Goal: Use online tool/utility: Utilize a website feature to perform a specific function

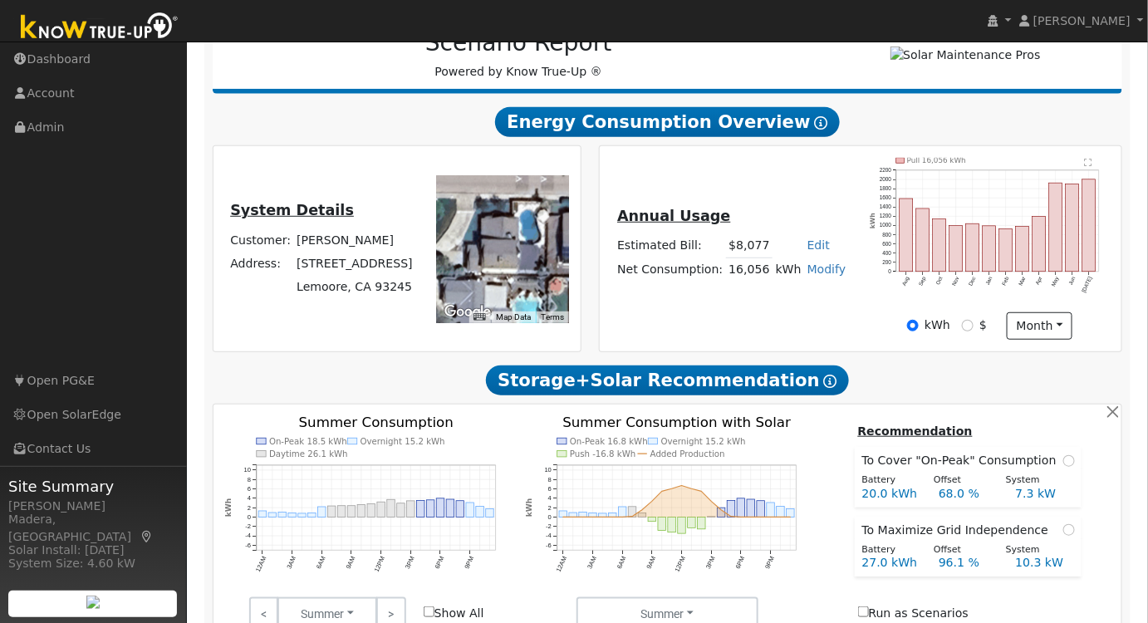
scroll to position [509, 0]
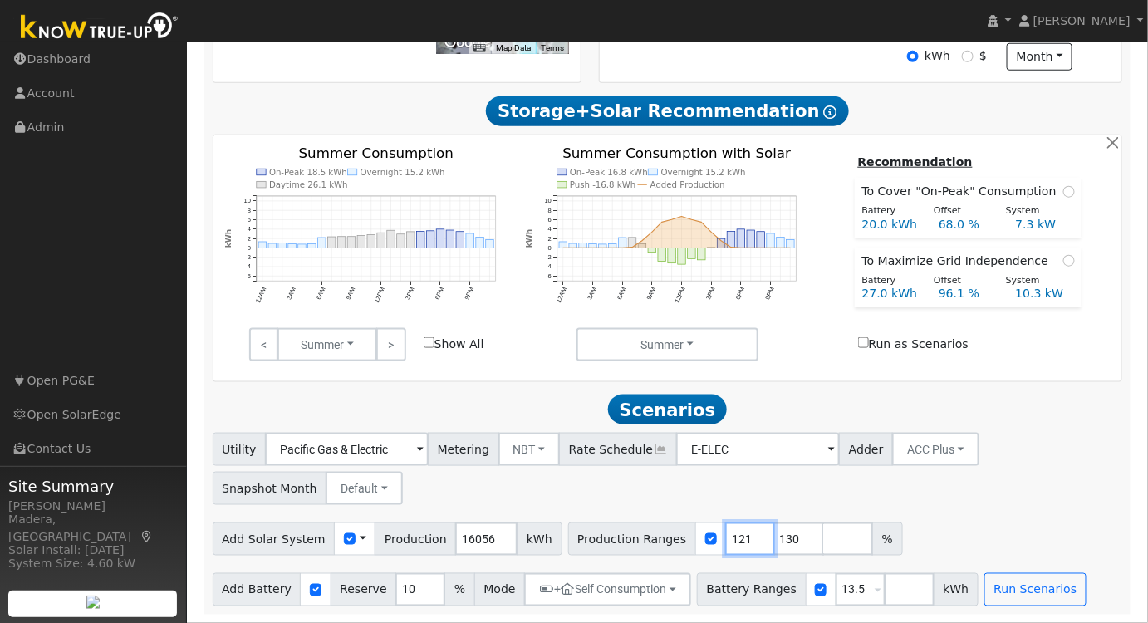
click at [728, 538] on input "121" at bounding box center [750, 539] width 50 height 33
click at [728, 544] on input "120" at bounding box center [750, 539] width 50 height 33
click at [728, 544] on input "119" at bounding box center [750, 539] width 50 height 33
click at [728, 544] on input "118" at bounding box center [750, 539] width 50 height 33
type input "117"
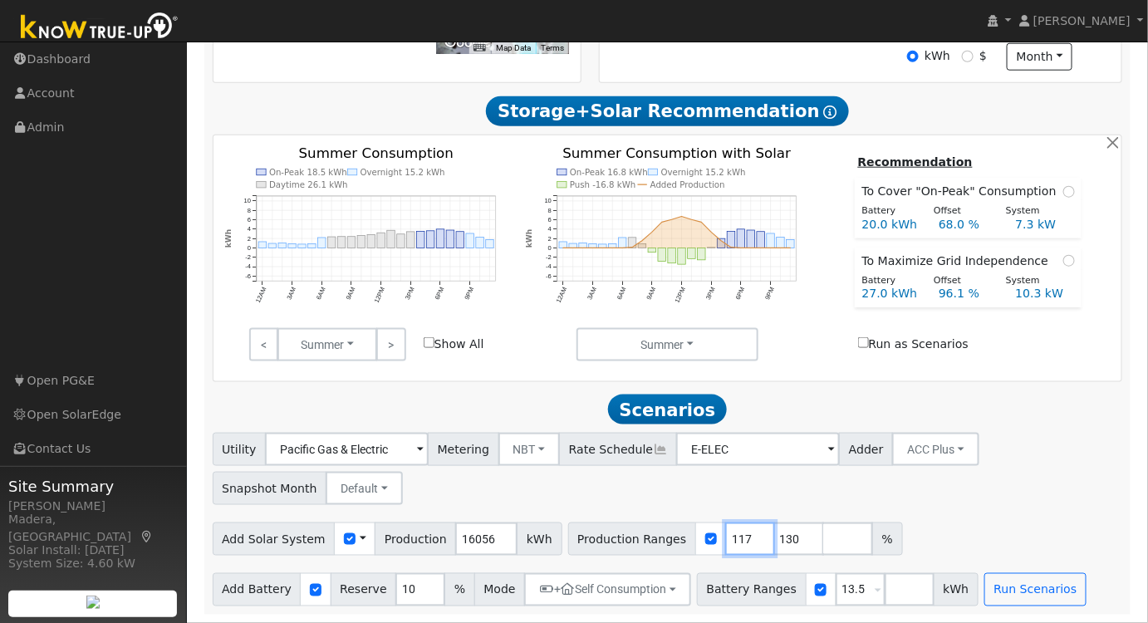
click at [728, 544] on input "117" at bounding box center [750, 539] width 50 height 33
drag, startPoint x: 766, startPoint y: 538, endPoint x: 689, endPoint y: 545, distance: 77.6
click at [690, 545] on div "Production Ranges 117 130 %" at bounding box center [735, 539] width 335 height 33
drag, startPoint x: 839, startPoint y: 588, endPoint x: 728, endPoint y: 591, distance: 111.4
click at [728, 591] on div "Battery Ranges 13.5 Overrides Reserve % Mode None None Self Consumption Peak Sa…" at bounding box center [838, 589] width 282 height 33
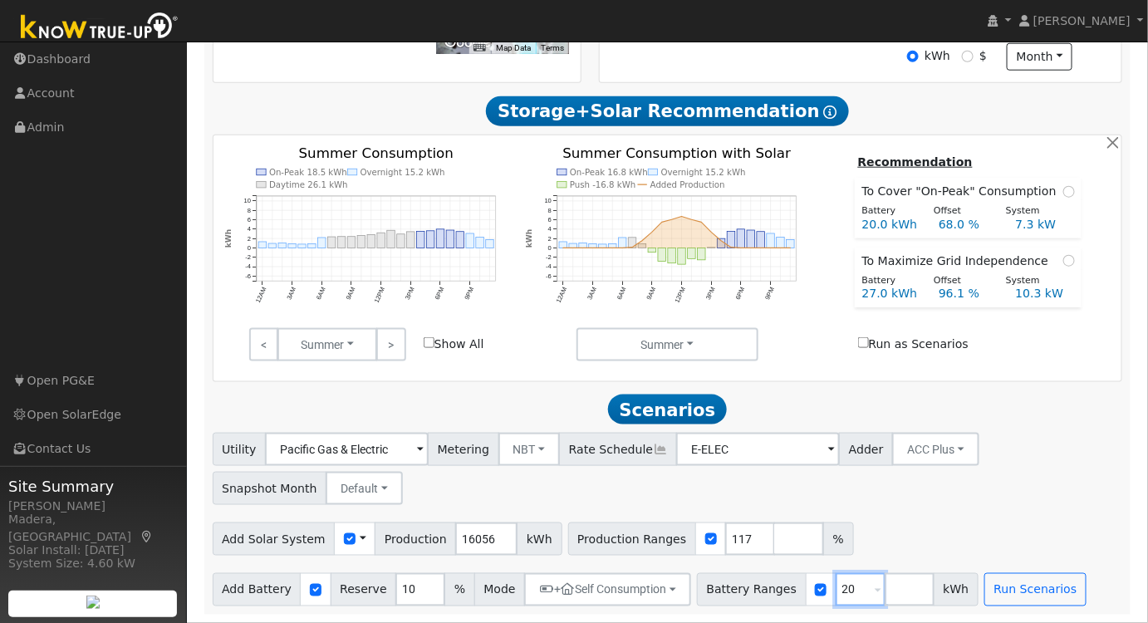
type input "20"
click at [885, 594] on input "number" at bounding box center [910, 589] width 50 height 33
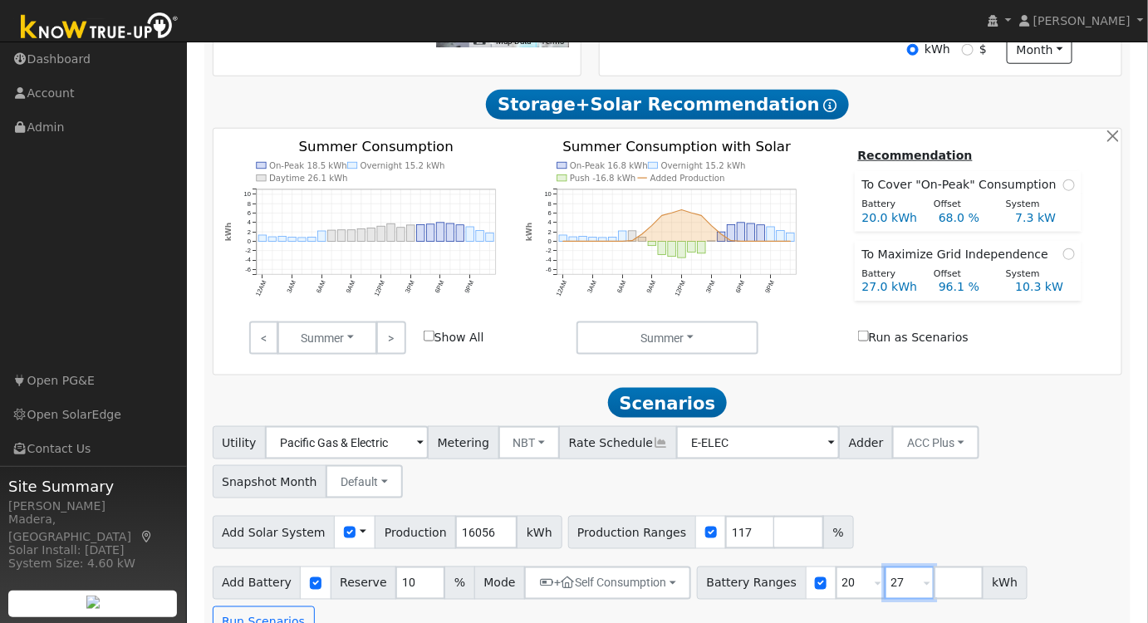
type input "27"
click at [981, 509] on div "Utility Pacific Gas & Electric Metering NBT NEM NBT Rate Schedule E-ELEC Adder …" at bounding box center [668, 532] width 928 height 213
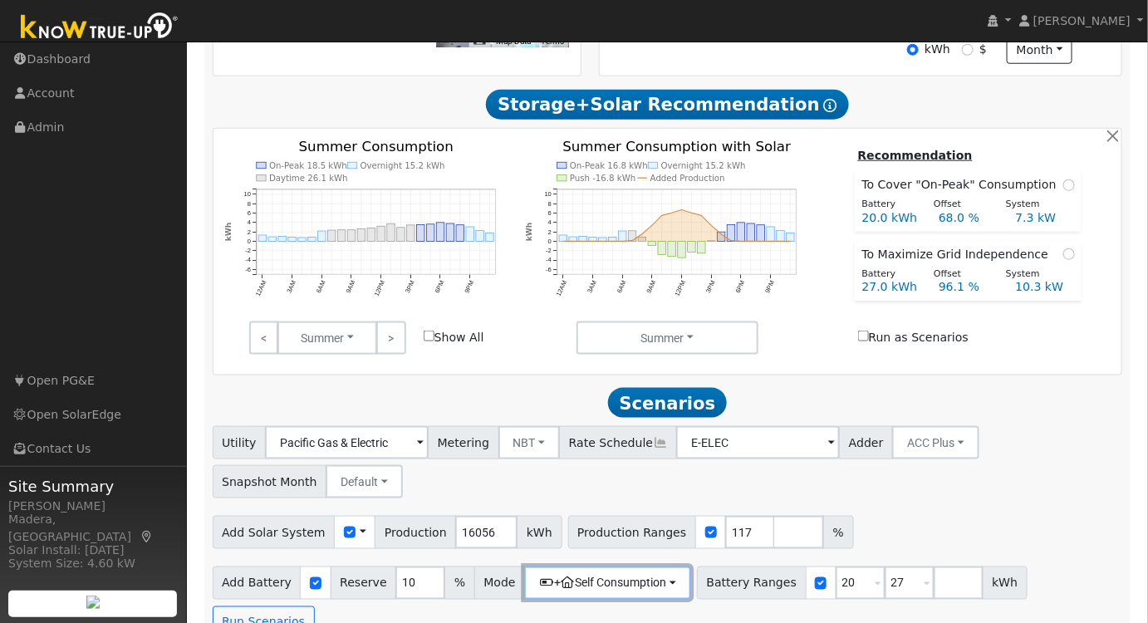
click at [655, 594] on button "+ Self Consumption" at bounding box center [607, 583] width 167 height 33
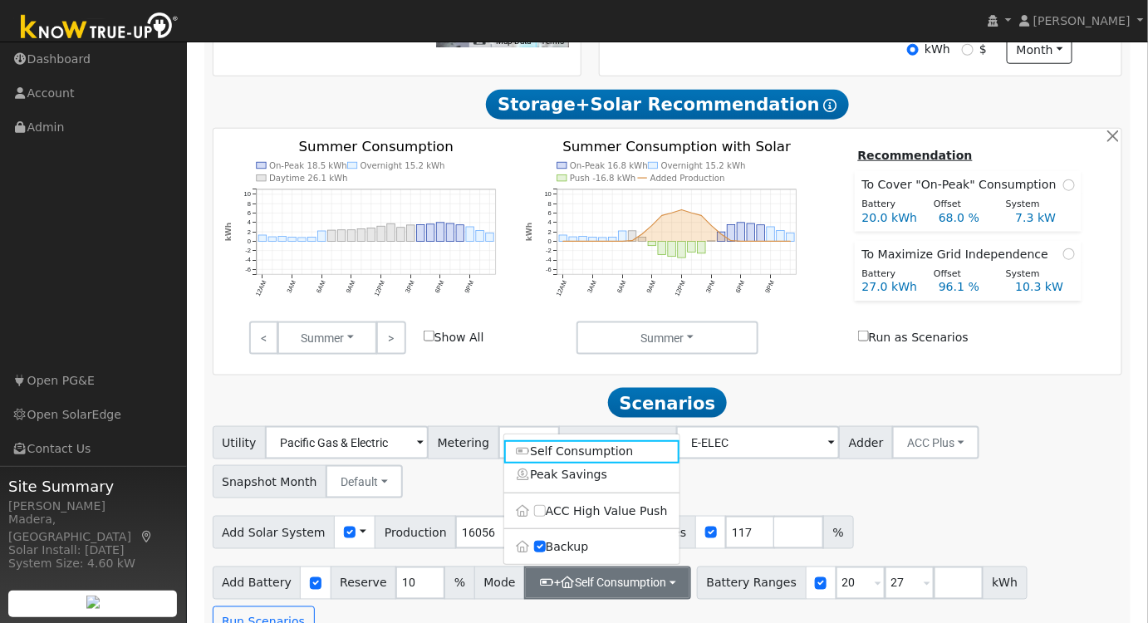
click at [875, 512] on div "Utility Pacific Gas & Electric Metering NBT NEM NBT Rate Schedule E-ELEC Adder …" at bounding box center [668, 532] width 928 height 213
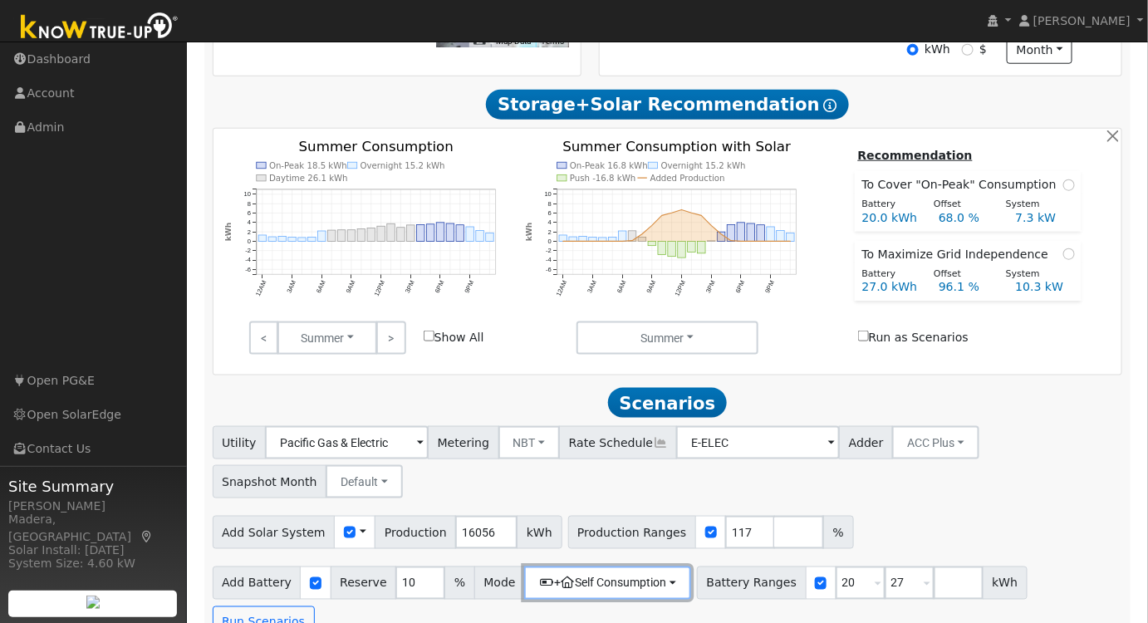
click at [532, 581] on button "+ Self Consumption" at bounding box center [607, 583] width 167 height 33
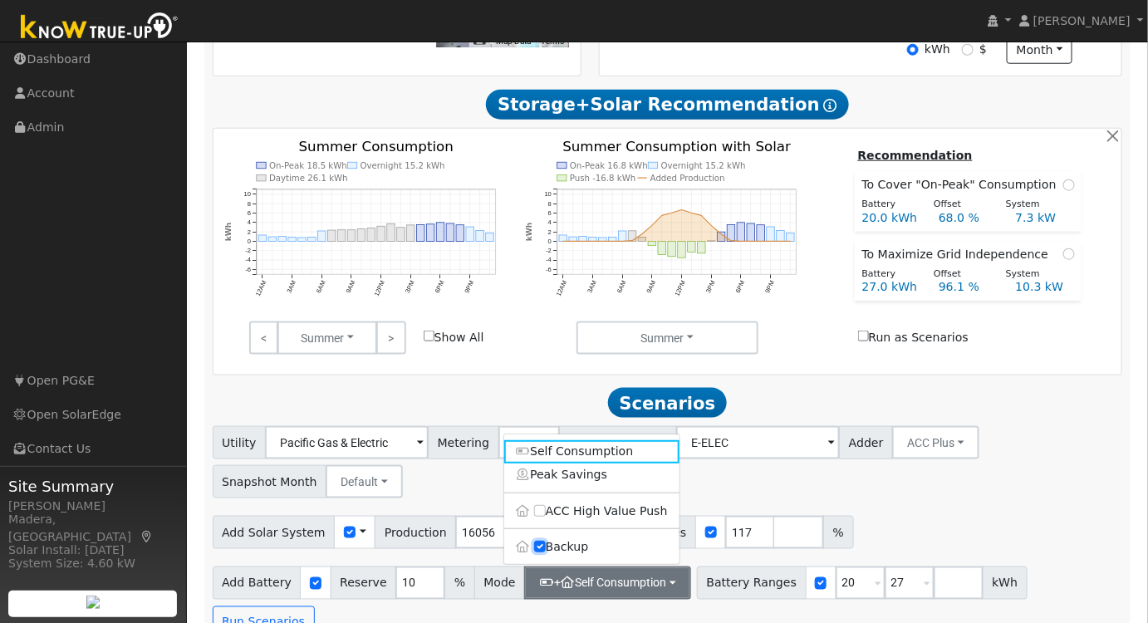
click at [540, 551] on input "Backup" at bounding box center [540, 548] width 12 height 12
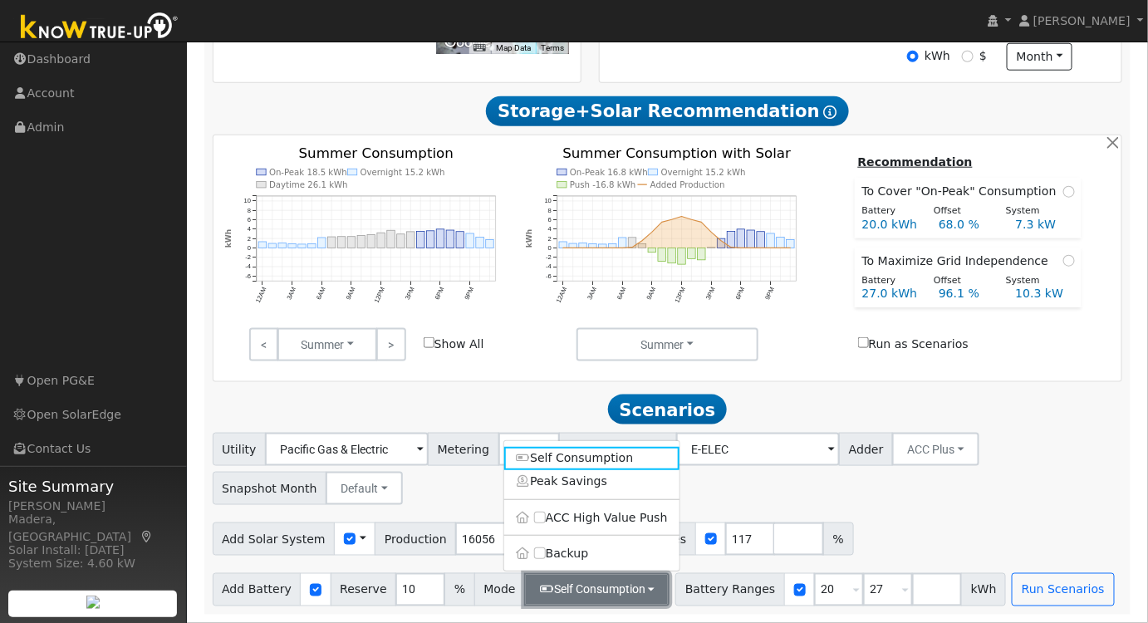
click at [554, 583] on button "Self Consumption" at bounding box center [596, 589] width 145 height 33
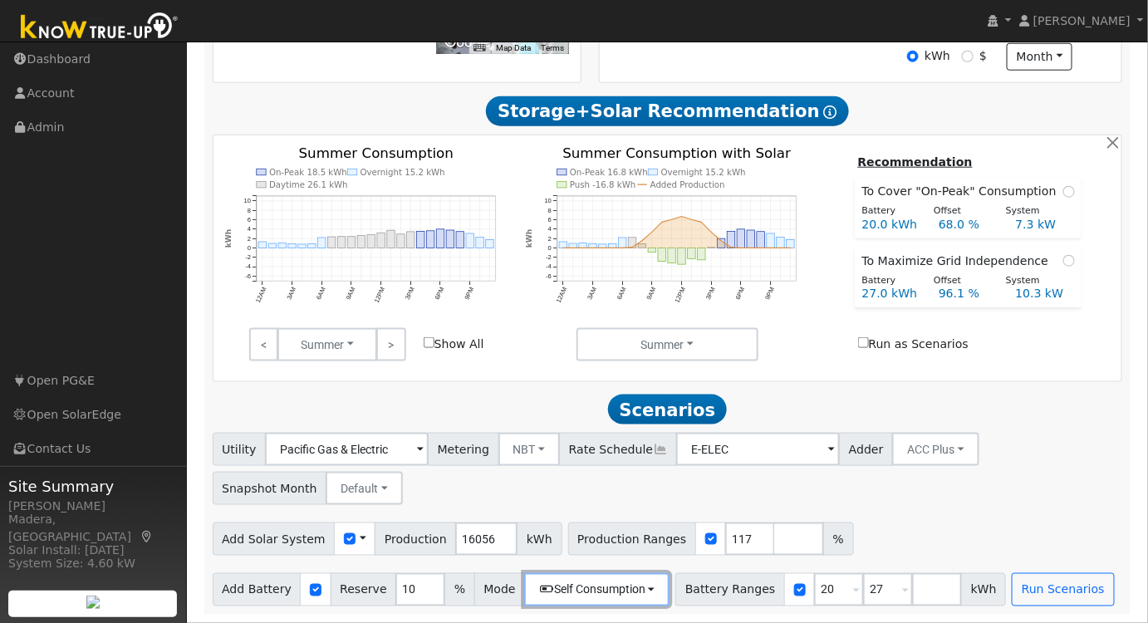
click at [553, 592] on button "Self Consumption" at bounding box center [596, 589] width 145 height 33
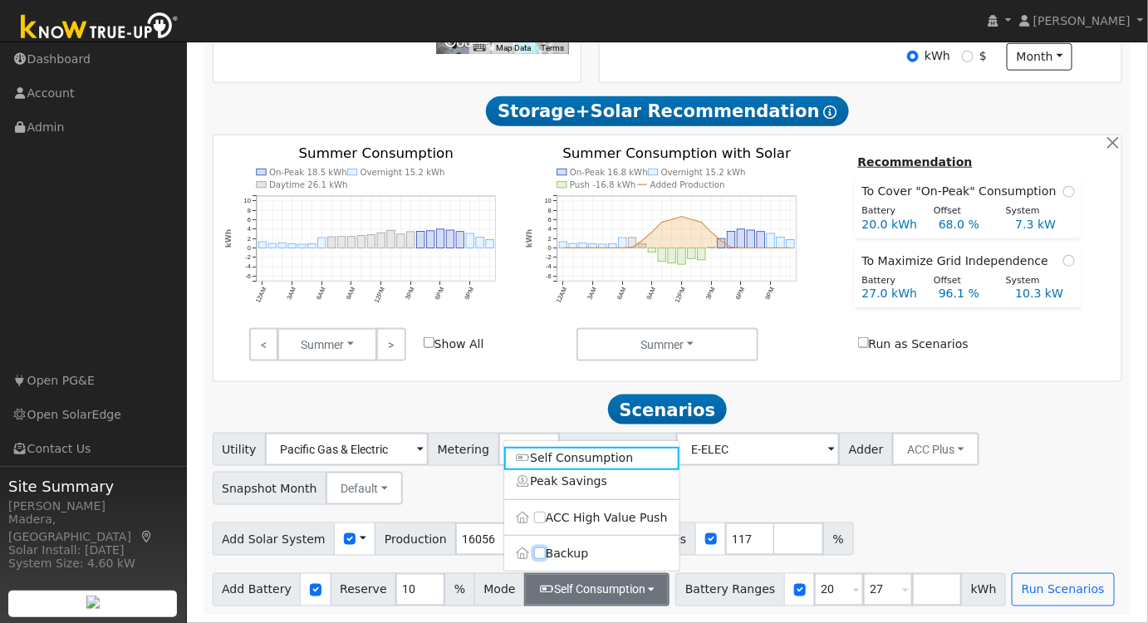
click at [538, 553] on input "Backup" at bounding box center [540, 554] width 12 height 12
checkbox input "true"
type input "20"
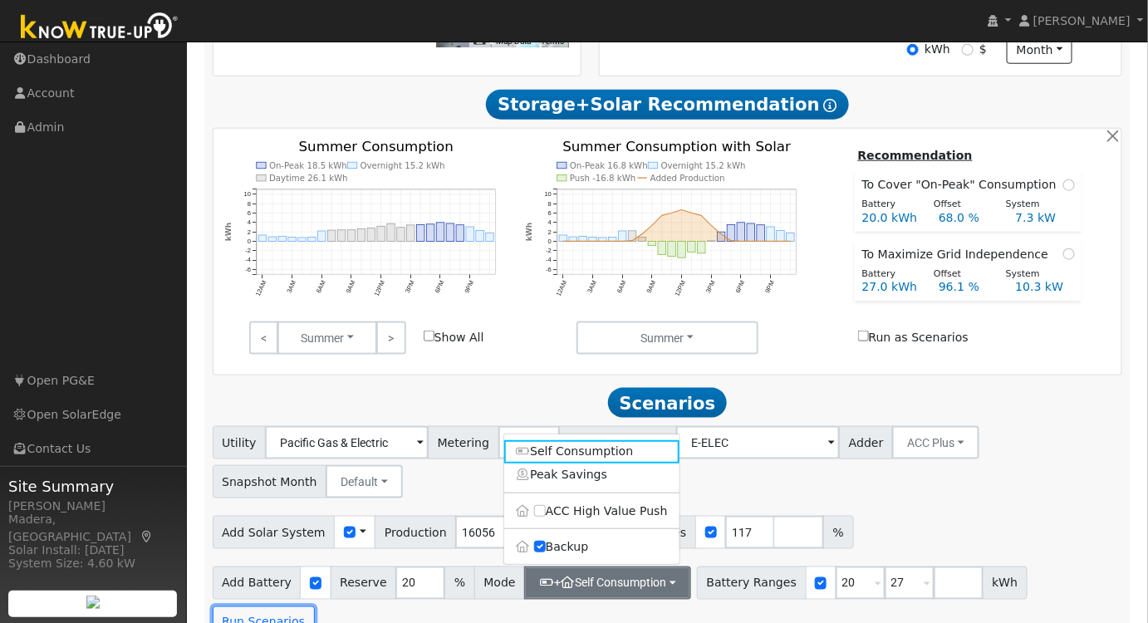
click at [315, 607] on button "Run Scenarios" at bounding box center [264, 623] width 102 height 33
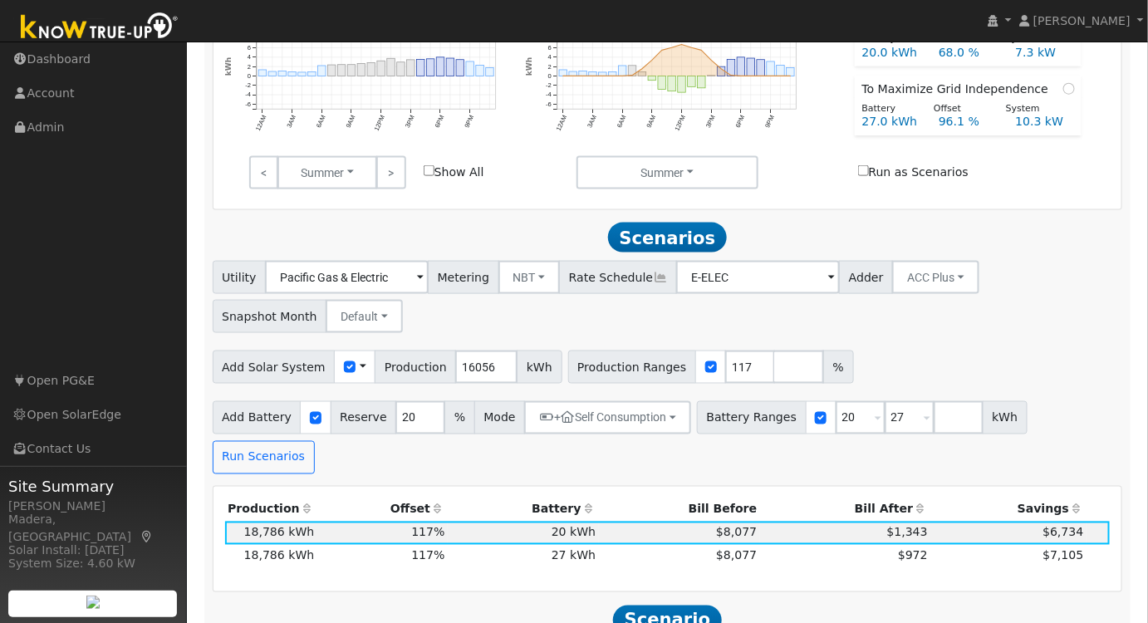
scroll to position [680, 0]
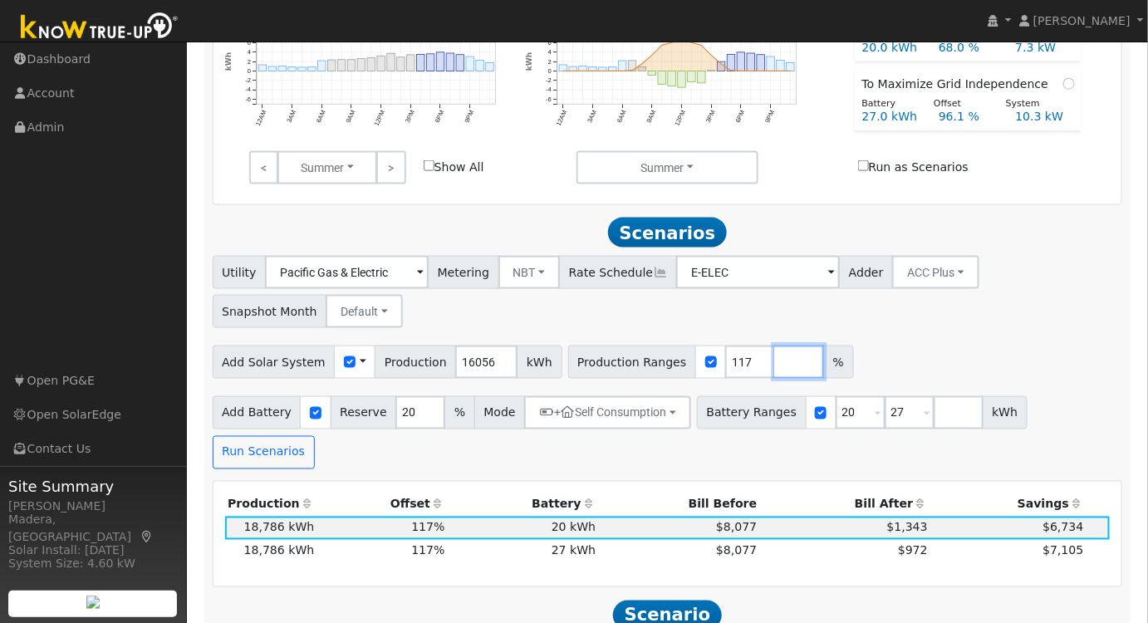
click at [775, 361] on input "number" at bounding box center [800, 362] width 50 height 33
type input "107"
type input "117"
drag, startPoint x: 936, startPoint y: 334, endPoint x: 942, endPoint y: 342, distance: 10.0
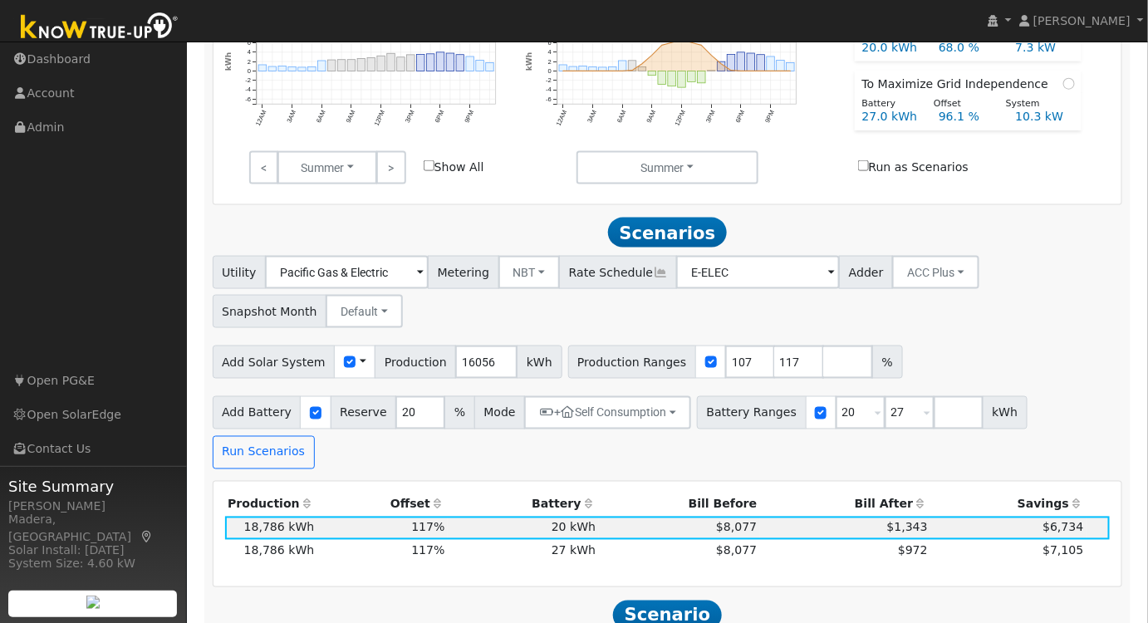
click at [937, 337] on div "Utility Pacific Gas & Electric Metering NBT NEM NBT Rate Schedule E-ELEC Adder …" at bounding box center [668, 362] width 928 height 213
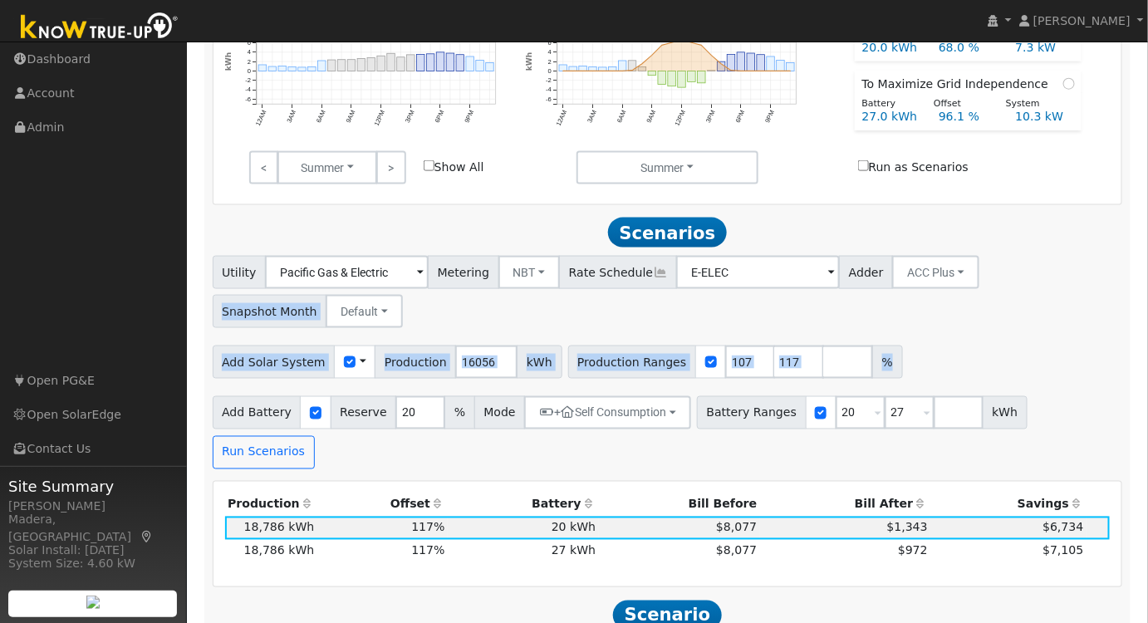
click at [929, 335] on div "Utility Pacific Gas & Electric Metering NBT NEM NBT Rate Schedule E-ELEC Adder …" at bounding box center [668, 362] width 928 height 213
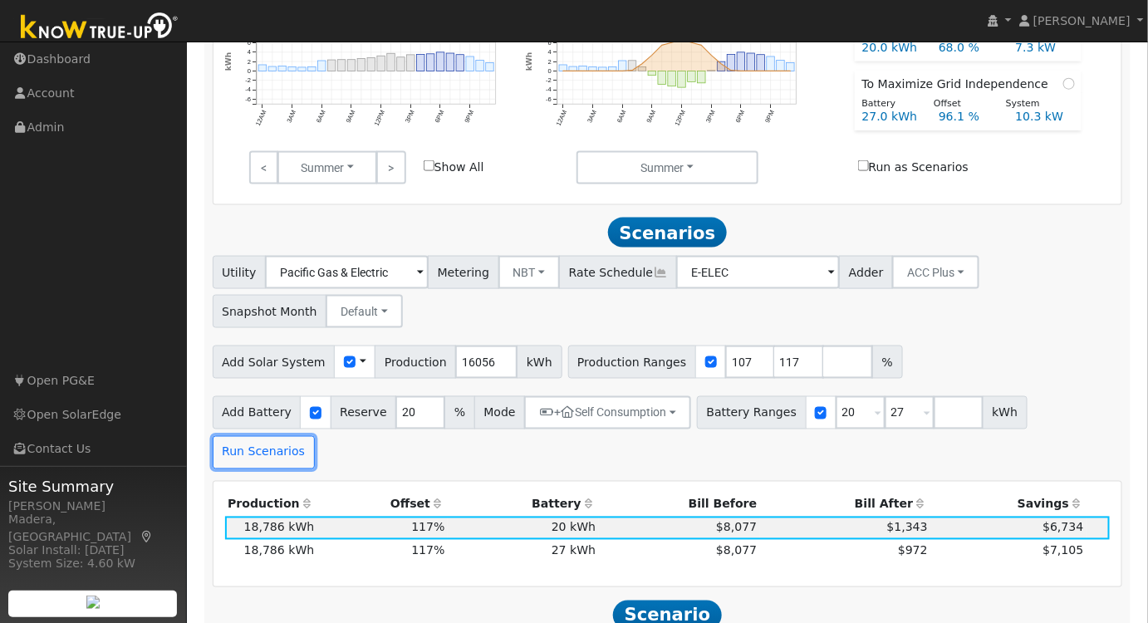
click at [315, 436] on button "Run Scenarios" at bounding box center [264, 452] width 102 height 33
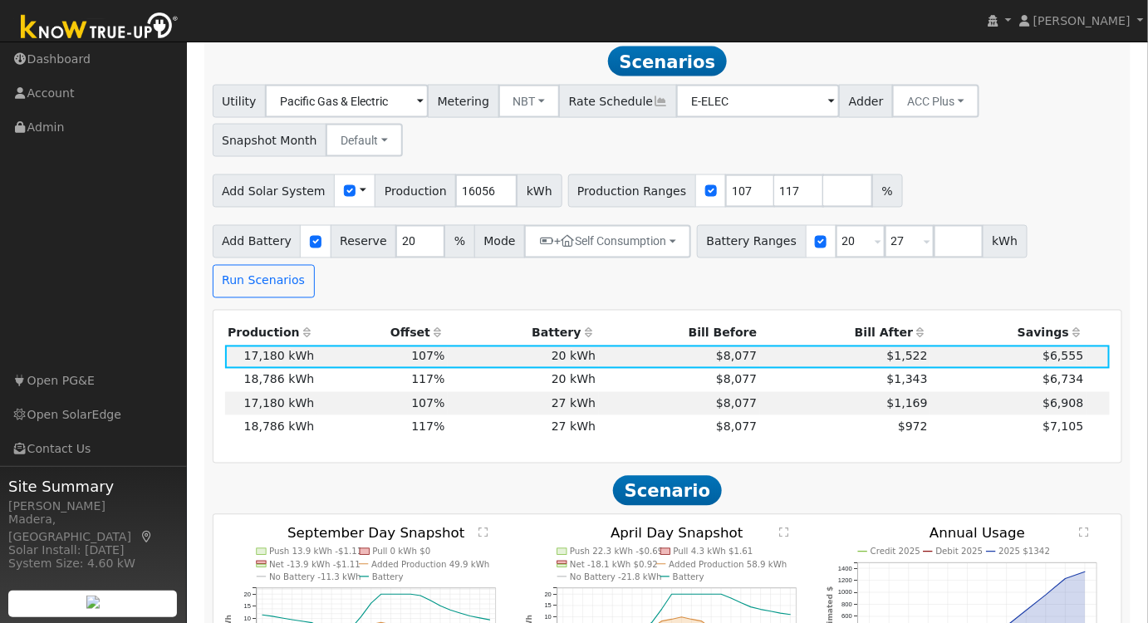
scroll to position [853, 0]
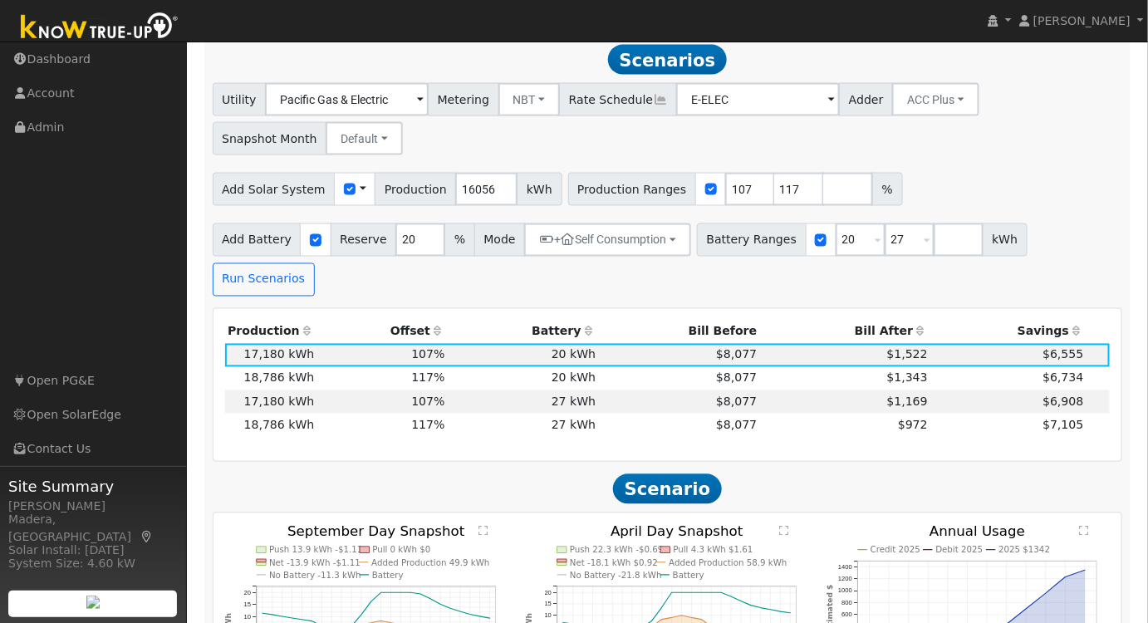
click at [506, 414] on td "27 kWh" at bounding box center [523, 425] width 151 height 23
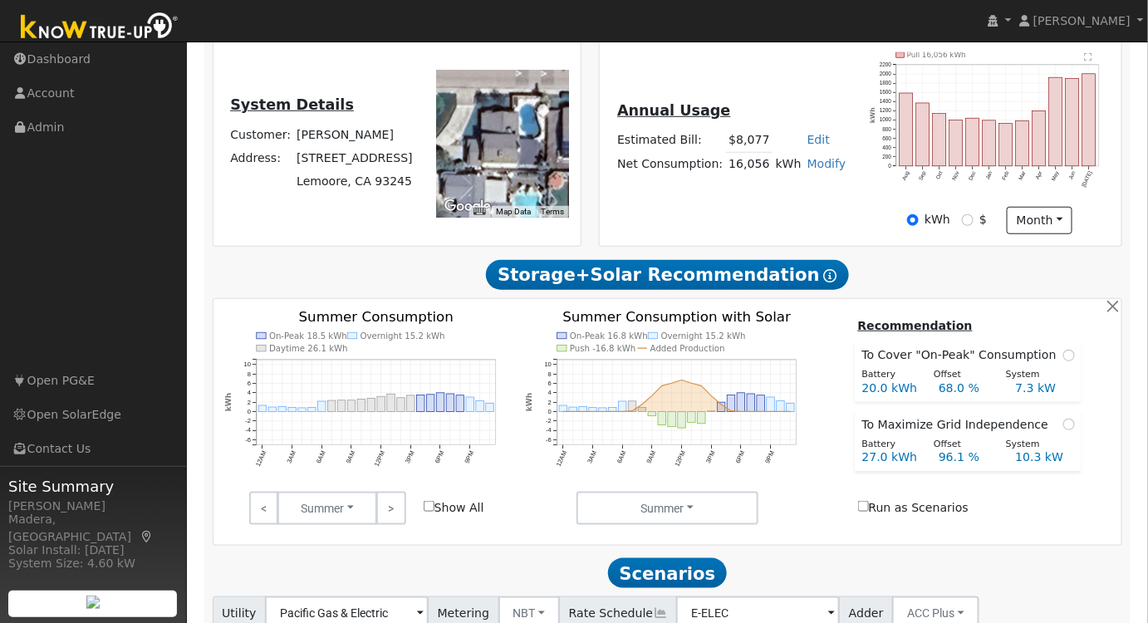
scroll to position [323, 0]
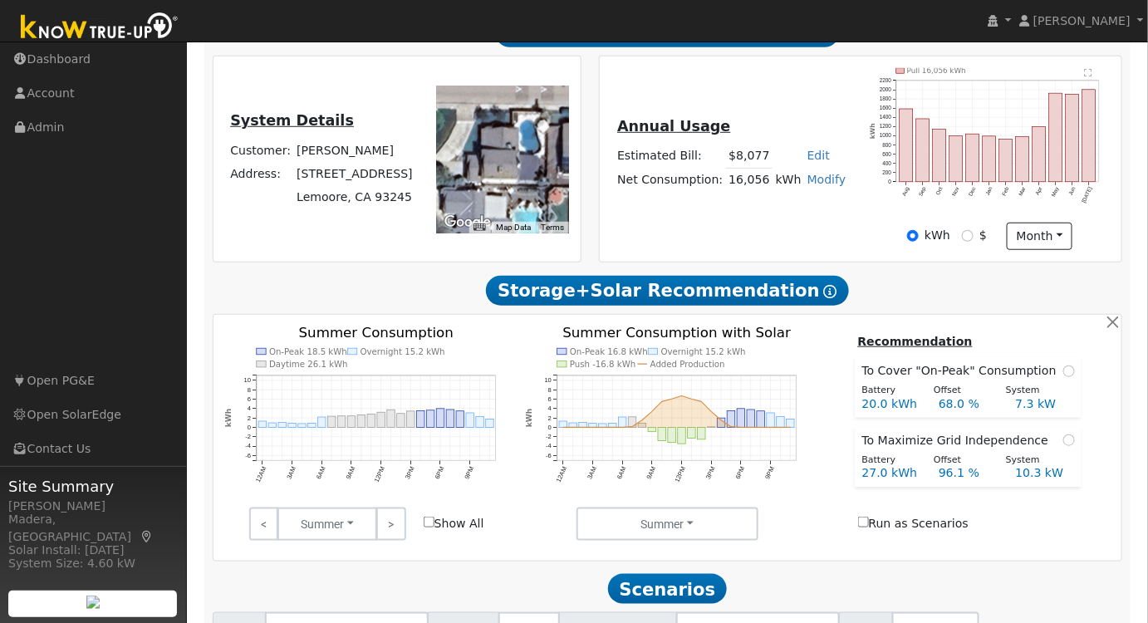
click at [392, 541] on link ">" at bounding box center [390, 524] width 29 height 33
click at [392, 526] on link ">" at bounding box center [390, 524] width 29 height 33
click at [393, 526] on link ">" at bounding box center [390, 524] width 29 height 33
click at [394, 528] on link ">" at bounding box center [390, 524] width 29 height 33
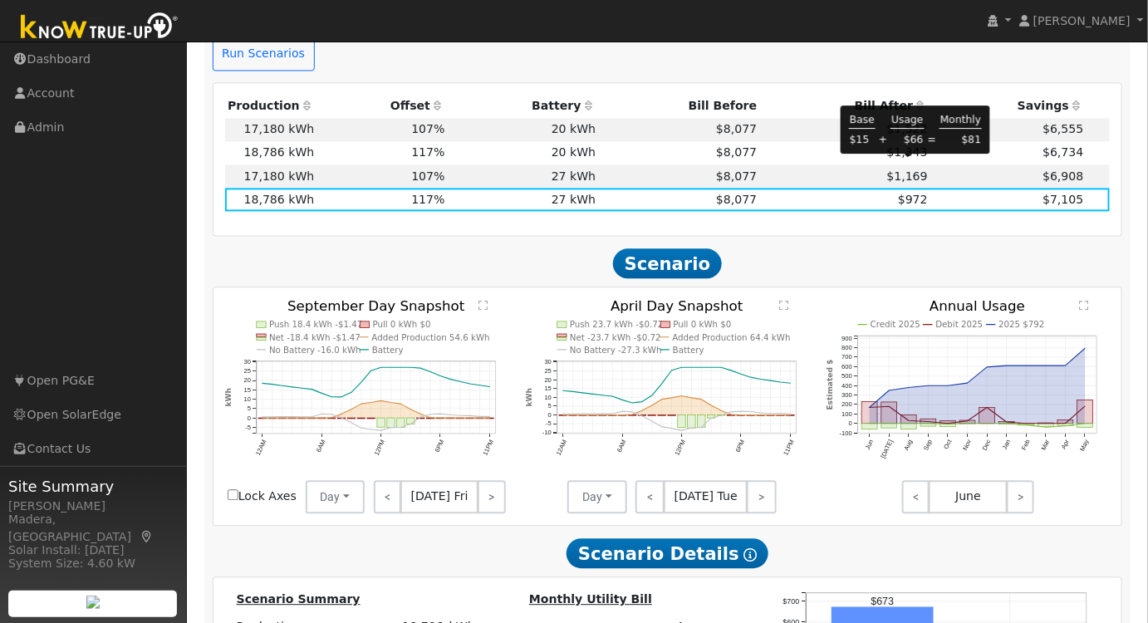
scroll to position [1079, 0]
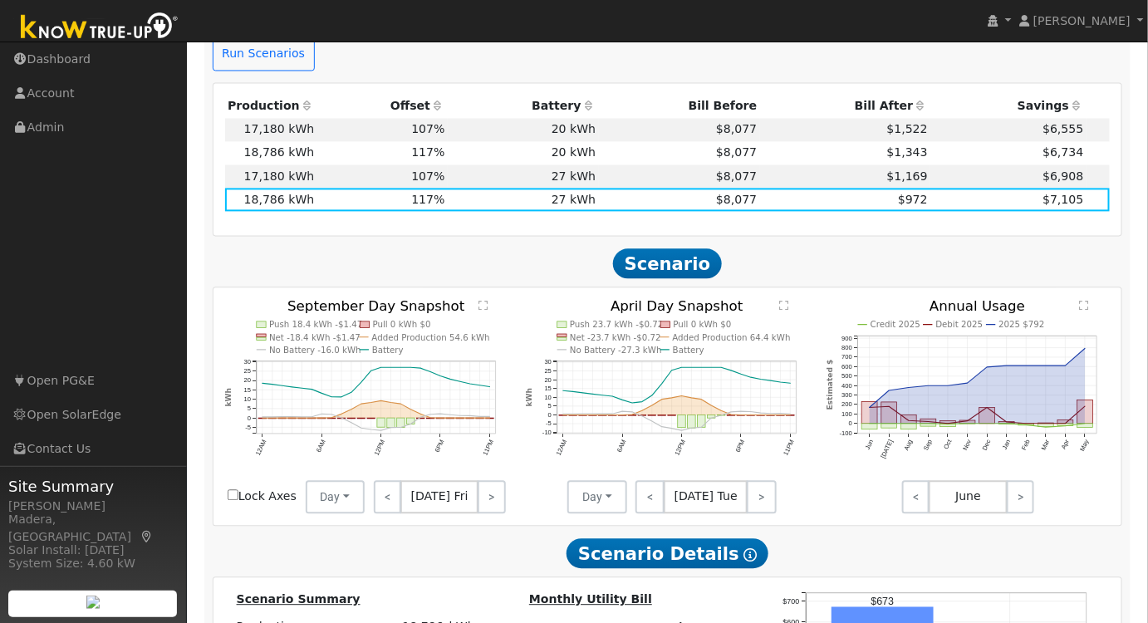
click at [1078, 299] on icon "Credit 2025 Debit 2025 2025 $792 Jun [DATE] Aug Sep Oct Nov Dec Jan Feb Mar Apr…" at bounding box center [968, 394] width 283 height 190
click at [1092, 299] on icon "Credit 2025 Debit 2025 2025 $792 Jun [DATE] Aug Sep Oct Nov Dec Jan Feb Mar Apr…" at bounding box center [968, 394] width 283 height 190
click at [1081, 288] on div "Push 18.4 kWh -$1.47 Pull 0 kWh $0 Net -18.4 kWh -$1.47 Added Production 54.6 k…" at bounding box center [668, 407] width 909 height 238
click at [1084, 299] on text "" at bounding box center [1085, 304] width 9 height 11
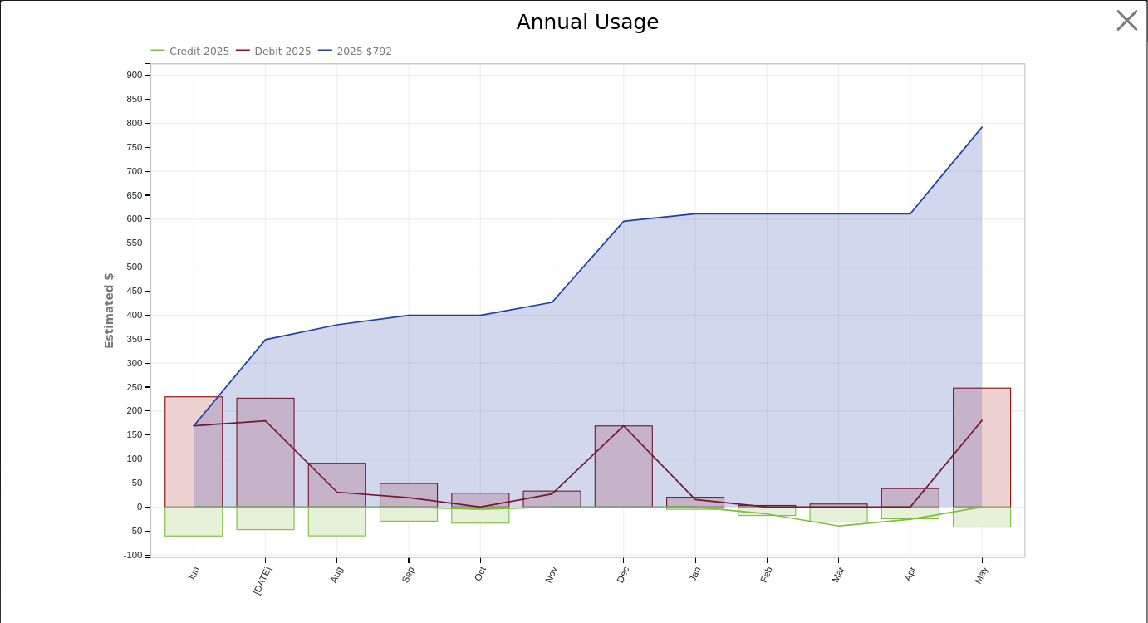
scroll to position [1050, 0]
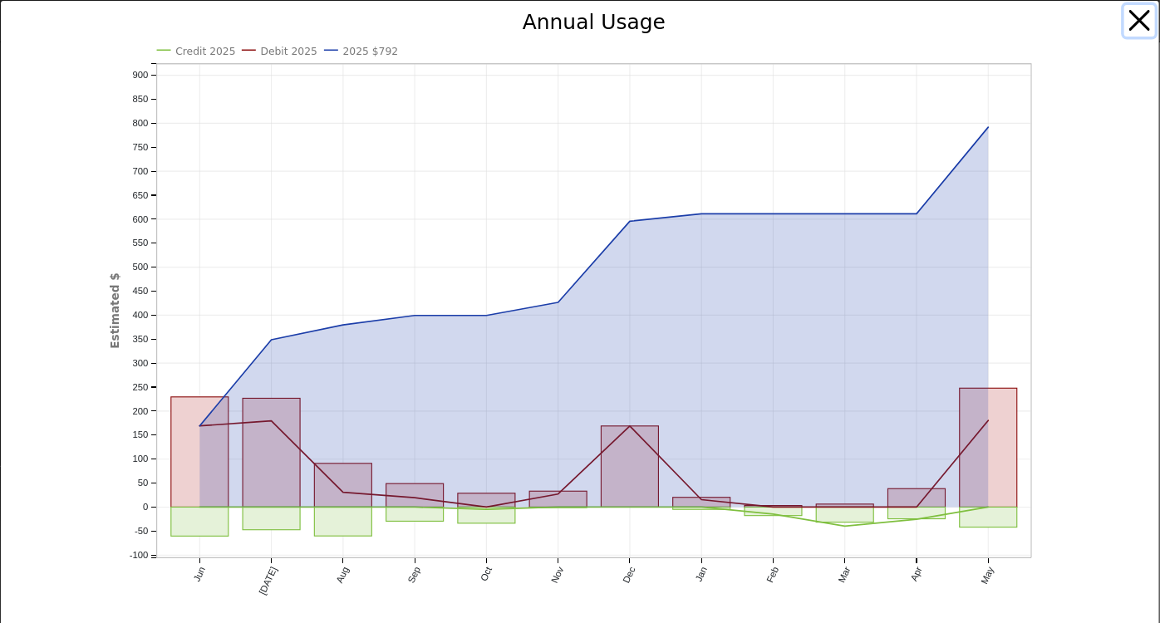
click at [1124, 22] on button "button" at bounding box center [1140, 21] width 32 height 32
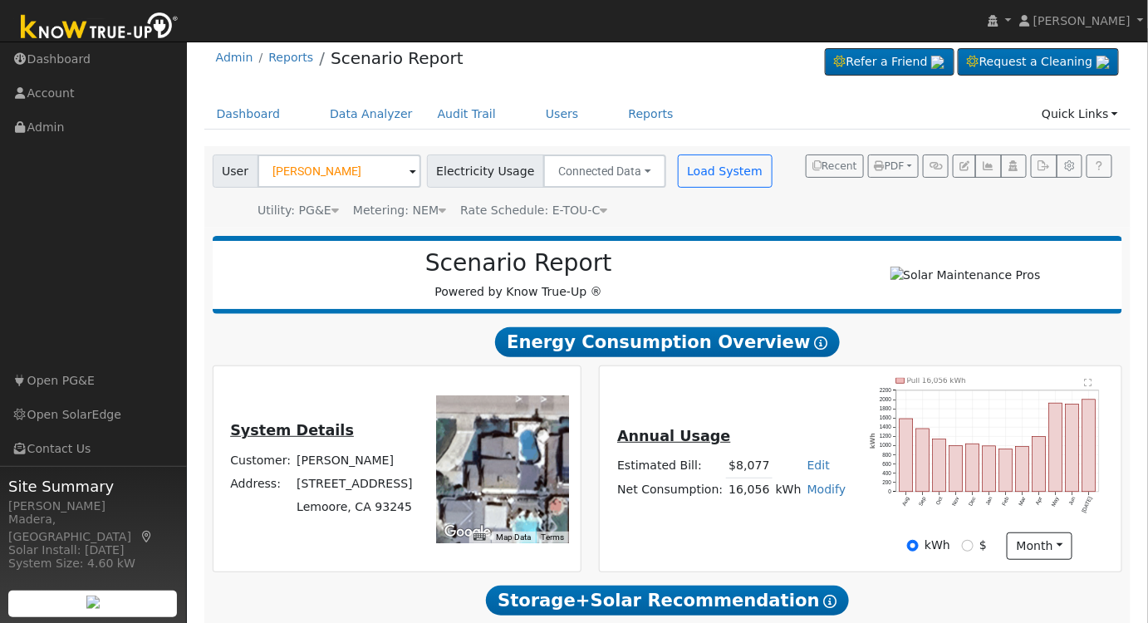
scroll to position [0, 0]
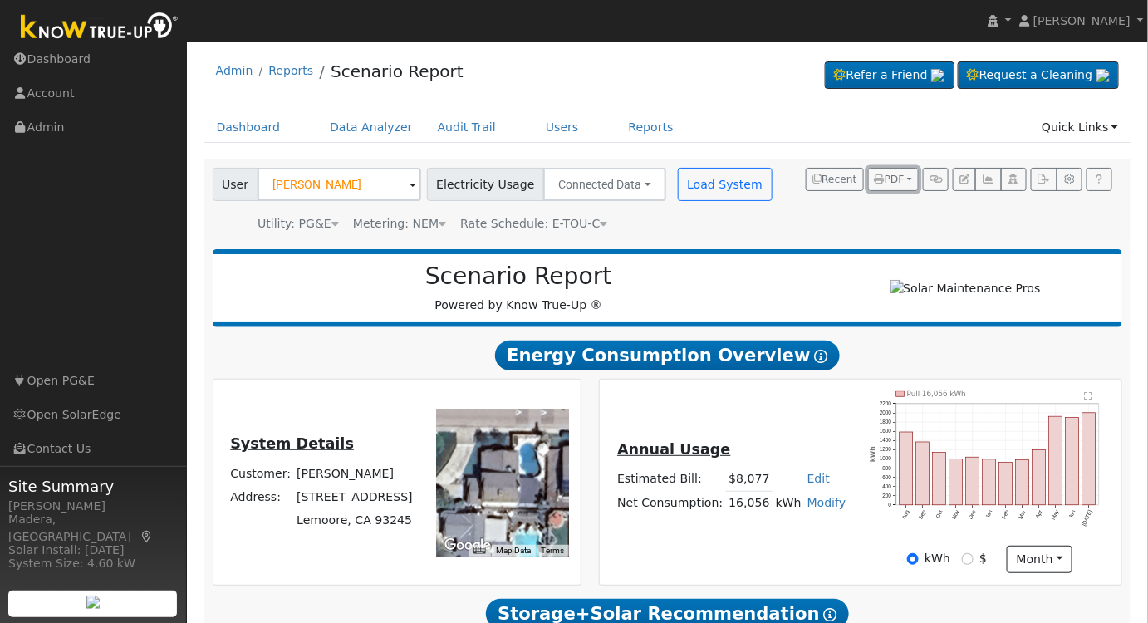
click at [892, 174] on span "PDF" at bounding box center [890, 180] width 30 height 12
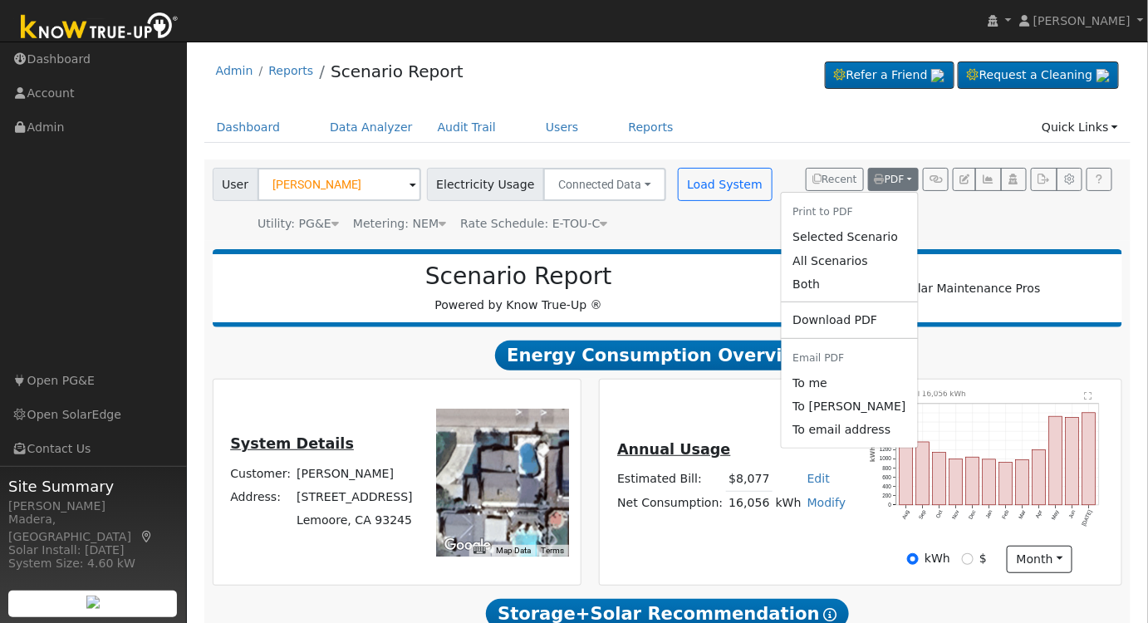
click at [855, 235] on link "Selected Scenario" at bounding box center [849, 237] width 136 height 23
